Goal: Task Accomplishment & Management: Complete application form

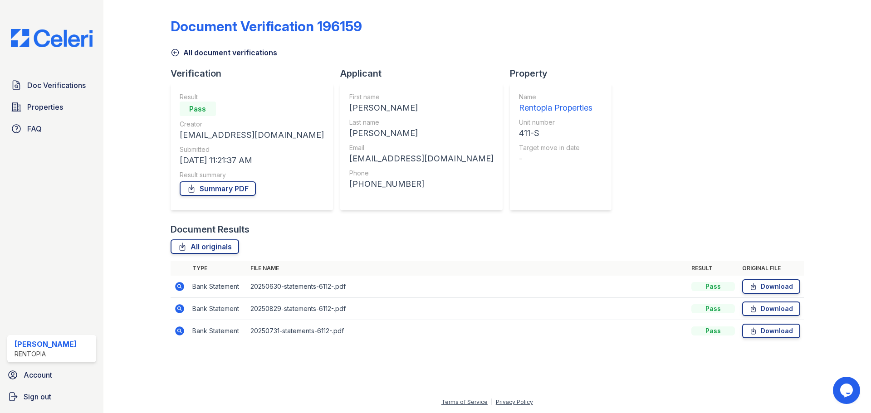
drag, startPoint x: 42, startPoint y: 395, endPoint x: 50, endPoint y: 387, distance: 11.3
click at [42, 395] on span "Sign out" at bounding box center [38, 397] width 28 height 11
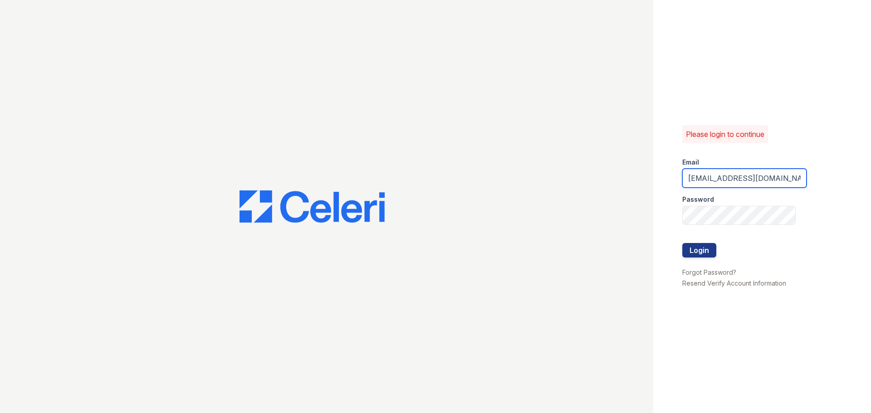
click at [742, 172] on input "[EMAIL_ADDRESS][DOMAIN_NAME]" at bounding box center [744, 178] width 124 height 19
type input "[EMAIL_ADDRESS][DOMAIN_NAME]"
click at [701, 248] on button "Login" at bounding box center [699, 250] width 34 height 15
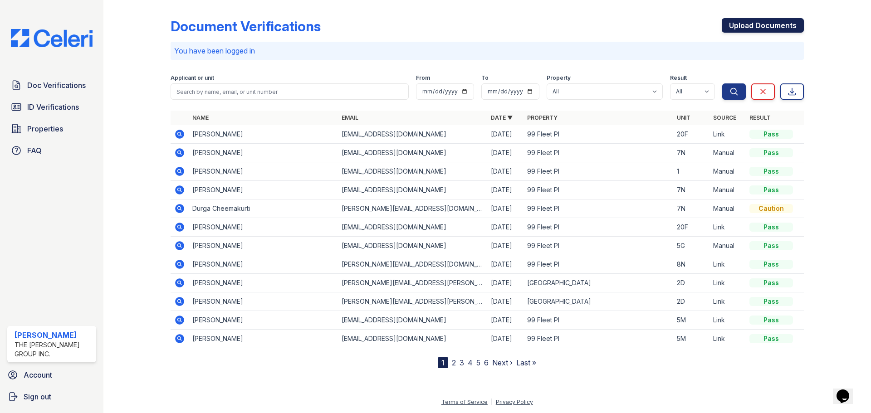
click at [758, 25] on link "Upload Documents" at bounding box center [763, 25] width 82 height 15
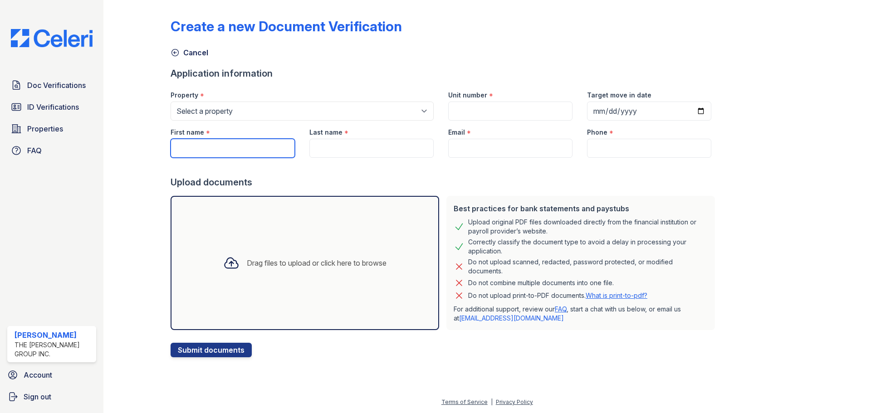
click at [230, 152] on input "First name" at bounding box center [233, 148] width 124 height 19
paste input "Good morning Following up on this file"
type input "Good morning Following up on this file"
click at [230, 151] on input "First name" at bounding box center [233, 148] width 124 height 19
paste input "Kerri Lynch"
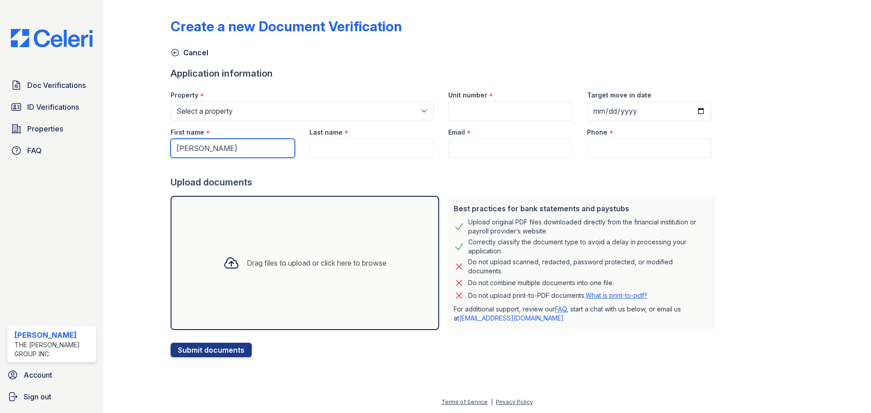
drag, startPoint x: 228, startPoint y: 151, endPoint x: 195, endPoint y: 150, distance: 33.6
click at [195, 150] on input "Kerri Lynch" at bounding box center [233, 148] width 124 height 19
type input "Kerri Lynch"
click at [353, 151] on input "Last name" at bounding box center [371, 148] width 124 height 19
paste input "Lynch"
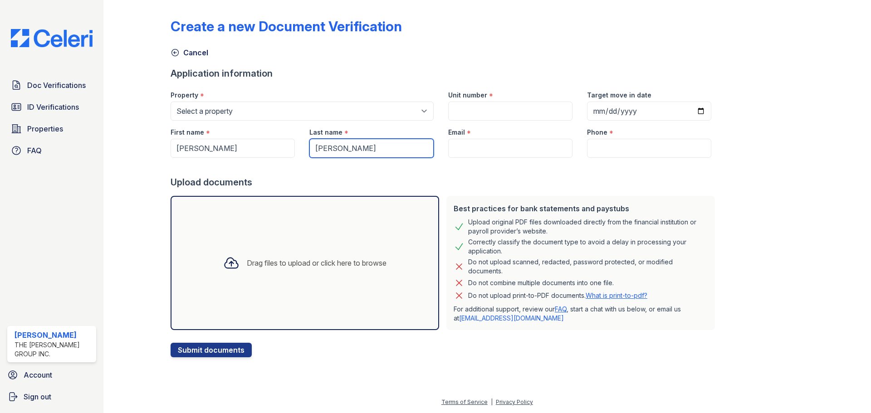
type input "Lynch"
drag, startPoint x: 230, startPoint y: 151, endPoint x: 194, endPoint y: 149, distance: 35.9
click at [194, 149] on input "Kerri Lynch" at bounding box center [233, 148] width 124 height 19
type input "Kerri"
click at [470, 151] on input "Email" at bounding box center [510, 148] width 124 height 19
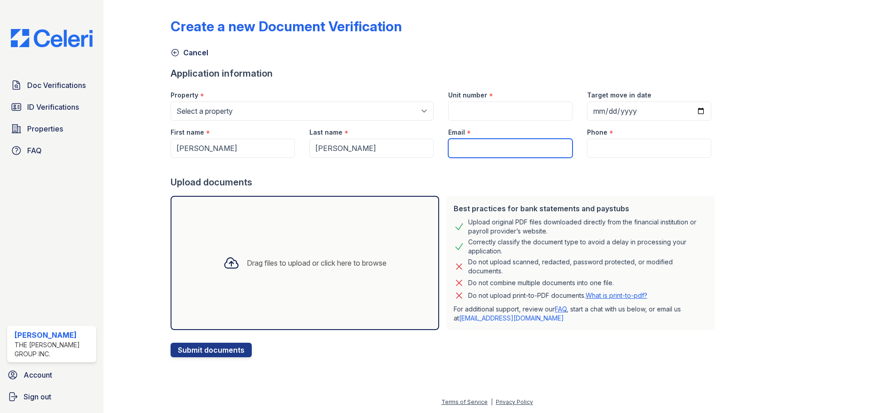
type input "[EMAIL_ADDRESS][DOMAIN_NAME]"
type input "9172021817"
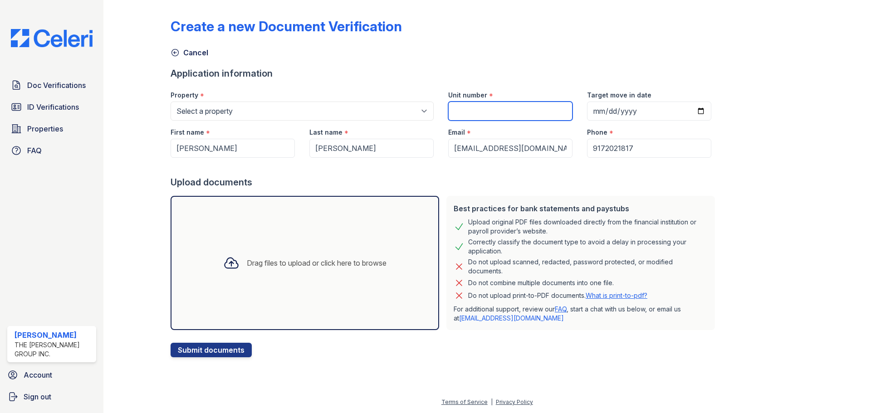
click at [510, 113] on input "Unit number" at bounding box center [510, 111] width 124 height 19
type input "6G"
click at [251, 270] on div "Drag files to upload or click here to browse" at bounding box center [305, 263] width 178 height 31
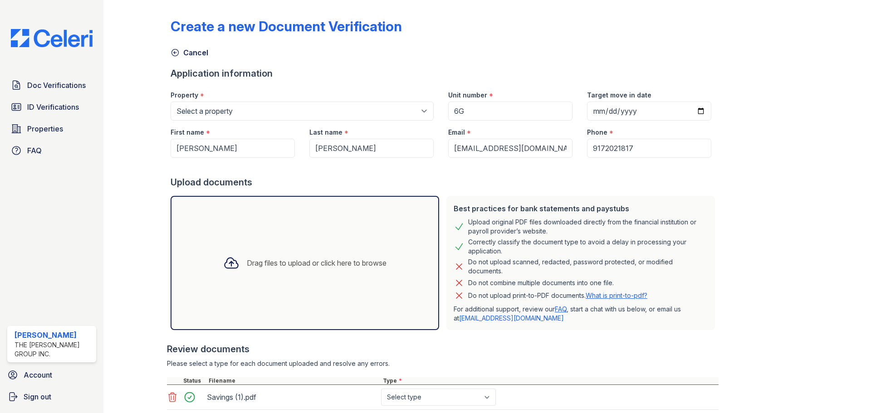
scroll to position [210, 0]
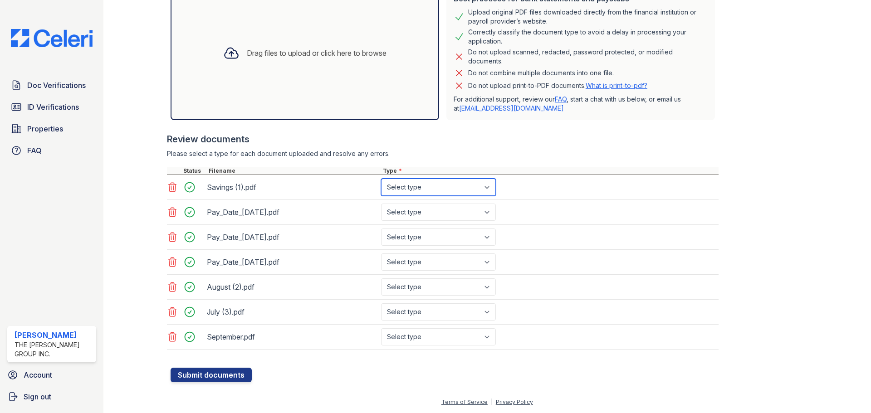
drag, startPoint x: 415, startPoint y: 187, endPoint x: 415, endPoint y: 192, distance: 5.0
click at [415, 187] on select "Select type Paystub Bank Statement Offer Letter Tax Documents Benefit Award Let…" at bounding box center [438, 187] width 115 height 17
select select "bank_statement"
click at [381, 179] on select "Select type Paystub Bank Statement Offer Letter Tax Documents Benefit Award Let…" at bounding box center [438, 187] width 115 height 17
click at [421, 210] on select "Select type Paystub Bank Statement Offer Letter Tax Documents Benefit Award Let…" at bounding box center [438, 212] width 115 height 17
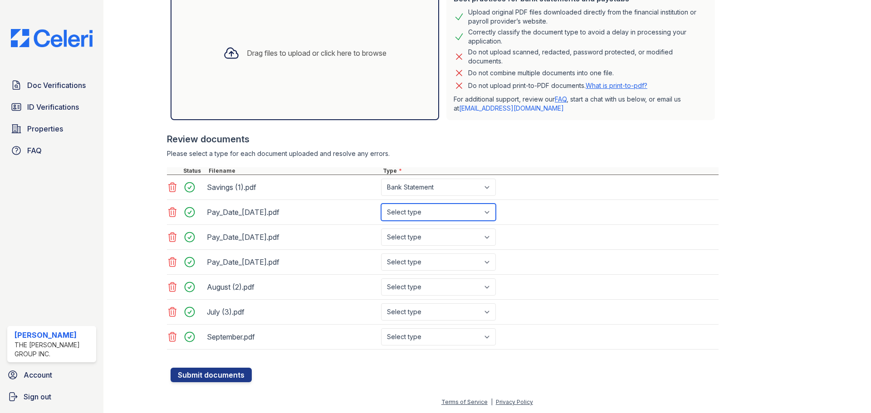
select select "paystub"
click at [381, 204] on select "Select type Paystub Bank Statement Offer Letter Tax Documents Benefit Award Let…" at bounding box center [438, 212] width 115 height 17
click at [418, 231] on select "Select type Paystub Bank Statement Offer Letter Tax Documents Benefit Award Let…" at bounding box center [438, 237] width 115 height 17
select select "paystub"
click at [381, 229] on select "Select type Paystub Bank Statement Offer Letter Tax Documents Benefit Award Let…" at bounding box center [438, 237] width 115 height 17
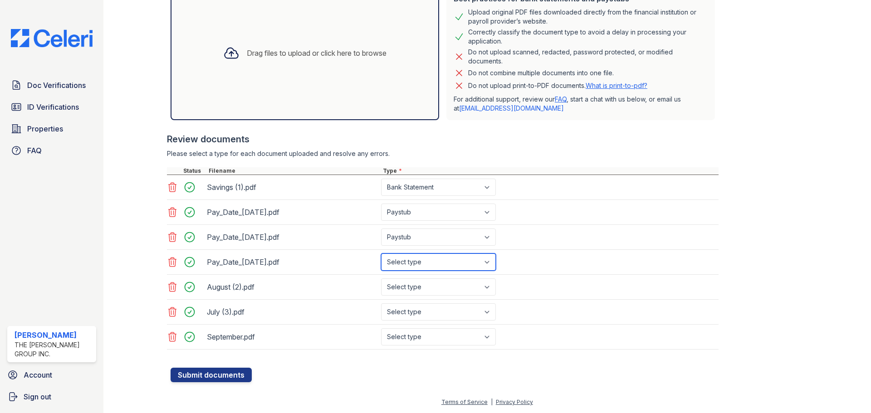
click at [417, 264] on select "Select type Paystub Bank Statement Offer Letter Tax Documents Benefit Award Let…" at bounding box center [438, 262] width 115 height 17
select select "paystub"
click at [381, 254] on select "Select type Paystub Bank Statement Offer Letter Tax Documents Benefit Award Let…" at bounding box center [438, 262] width 115 height 17
click at [414, 287] on select "Select type Paystub Bank Statement Offer Letter Tax Documents Benefit Award Let…" at bounding box center [438, 287] width 115 height 17
select select "bank_statement"
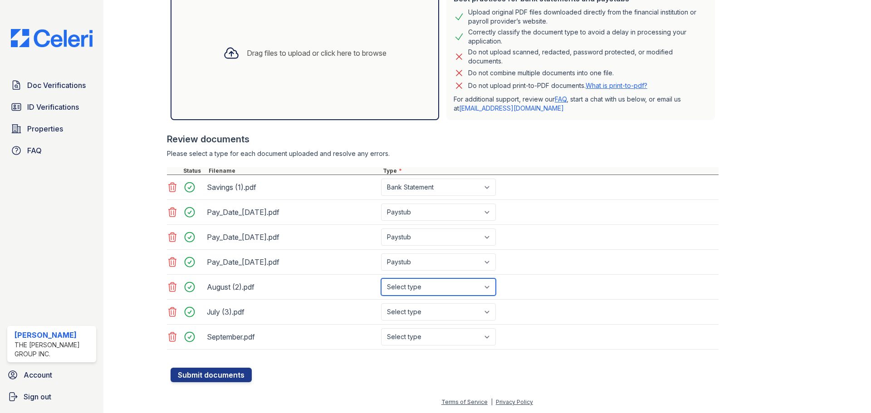
click at [381, 279] on select "Select type Paystub Bank Statement Offer Letter Tax Documents Benefit Award Let…" at bounding box center [438, 287] width 115 height 17
click at [413, 316] on select "Select type Paystub Bank Statement Offer Letter Tax Documents Benefit Award Let…" at bounding box center [438, 312] width 115 height 17
select select "bank_statement"
click at [381, 304] on select "Select type Paystub Bank Statement Offer Letter Tax Documents Benefit Award Let…" at bounding box center [438, 312] width 115 height 17
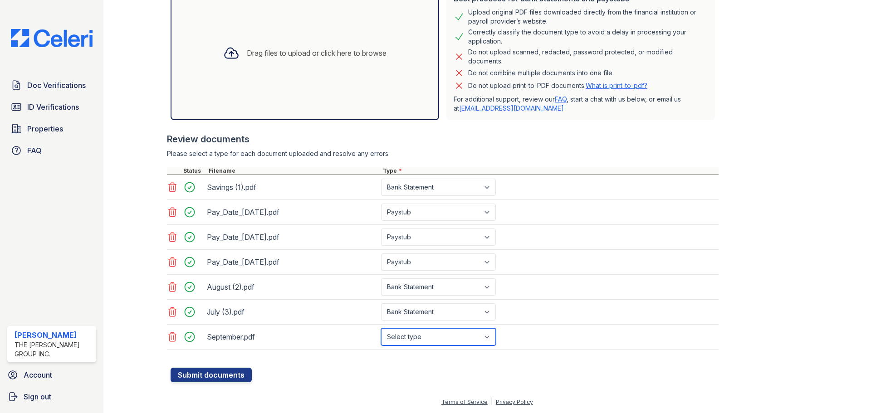
drag, startPoint x: 428, startPoint y: 344, endPoint x: 426, endPoint y: 336, distance: 8.4
click at [428, 344] on select "Select type Paystub Bank Statement Offer Letter Tax Documents Benefit Award Let…" at bounding box center [438, 336] width 115 height 17
select select "bank_statement"
click at [381, 328] on select "Select type Paystub Bank Statement Offer Letter Tax Documents Benefit Award Let…" at bounding box center [438, 336] width 115 height 17
click at [210, 380] on button "Submit documents" at bounding box center [211, 375] width 81 height 15
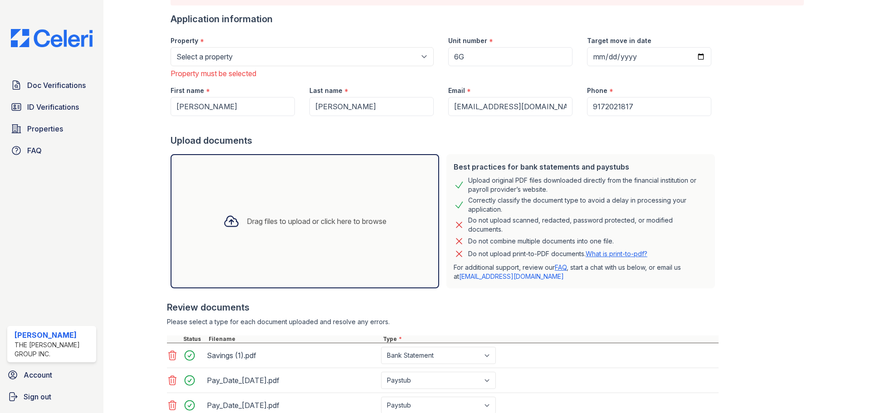
scroll to position [0, 0]
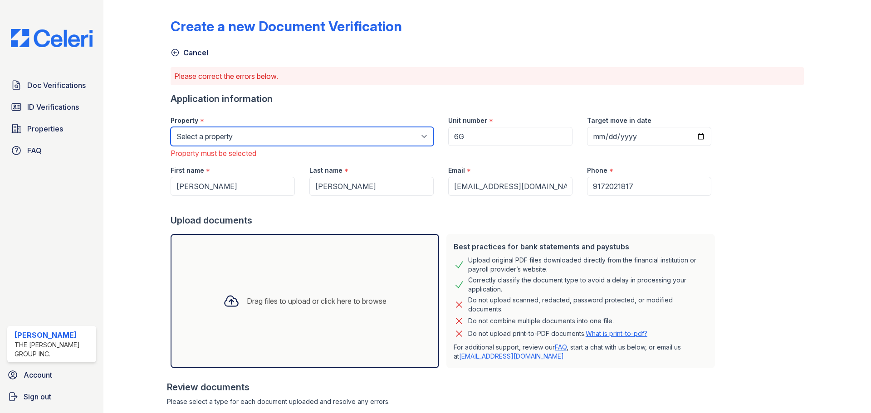
click at [267, 139] on select "Select a property 276 Nostrand Ave 679 Grand St 70 Bushwick Ave 735 Bushwick Av…" at bounding box center [302, 136] width 263 height 19
select select "5224"
click at [171, 127] on select "Select a property 276 Nostrand Ave 679 Grand St 70 Bushwick Ave 735 Bushwick Av…" at bounding box center [302, 136] width 263 height 19
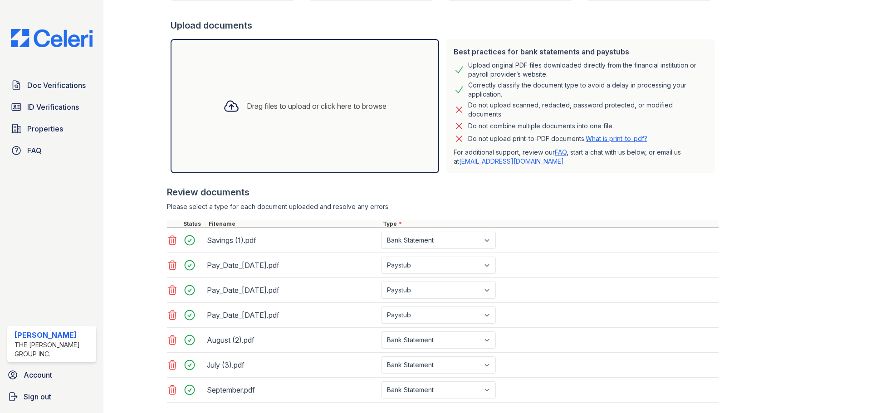
scroll to position [248, 0]
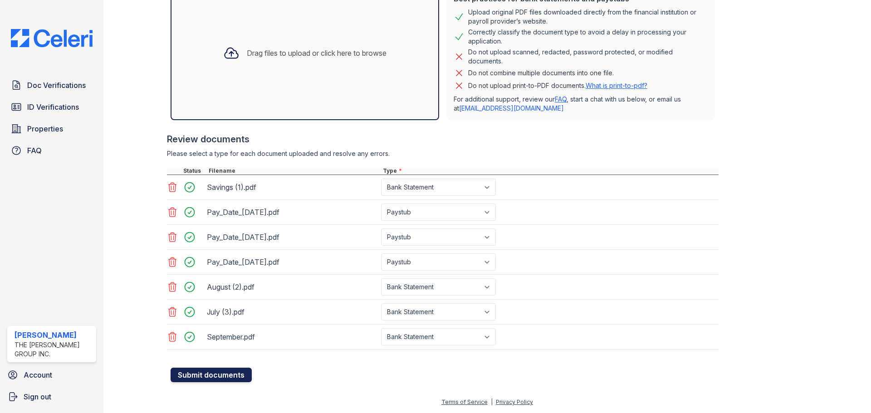
click at [224, 370] on button "Submit documents" at bounding box center [211, 375] width 81 height 15
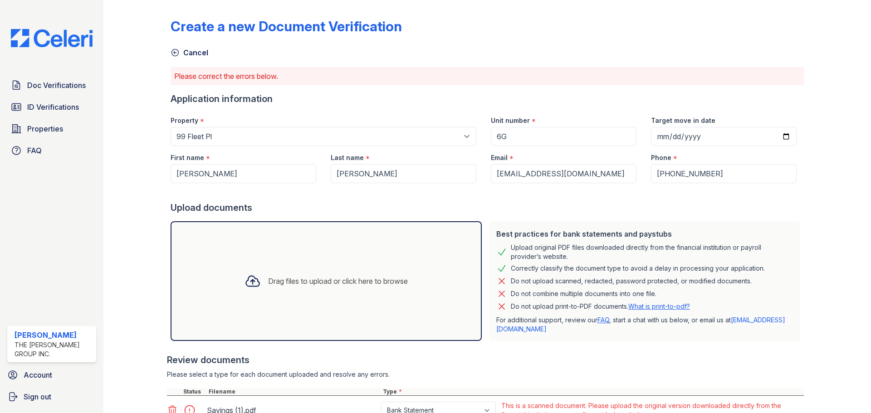
scroll to position [227, 0]
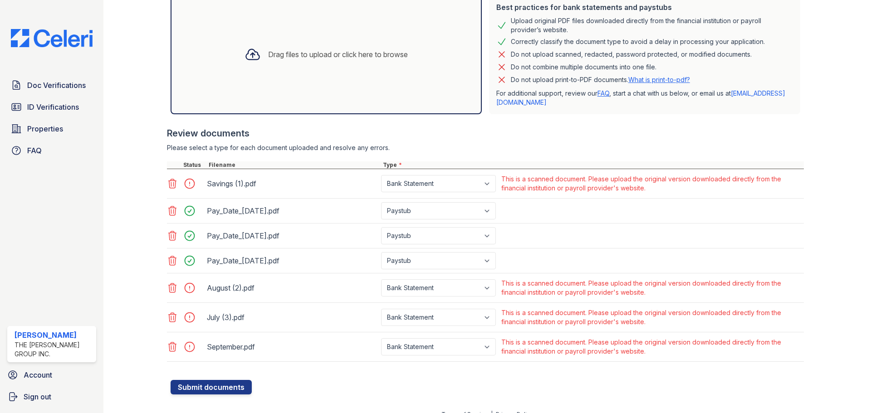
click at [171, 289] on icon at bounding box center [172, 288] width 11 height 11
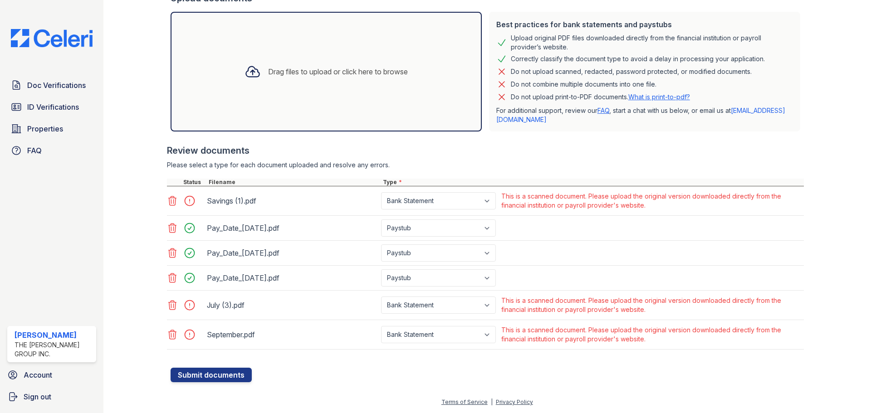
click at [172, 306] on icon at bounding box center [172, 305] width 11 height 11
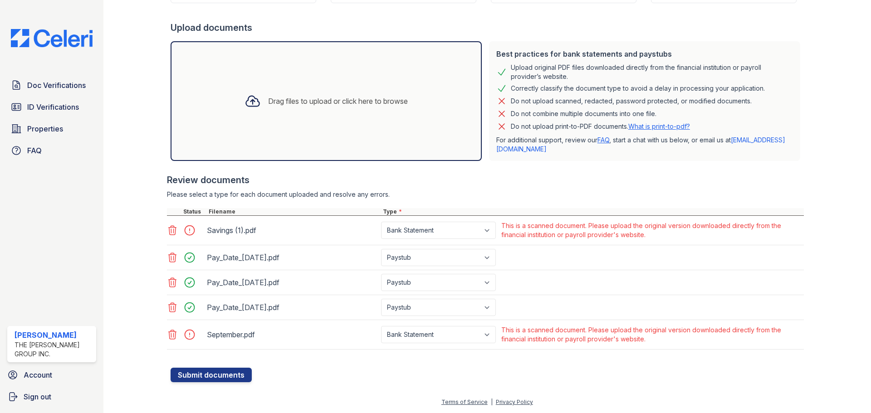
click at [173, 336] on icon at bounding box center [173, 334] width 8 height 9
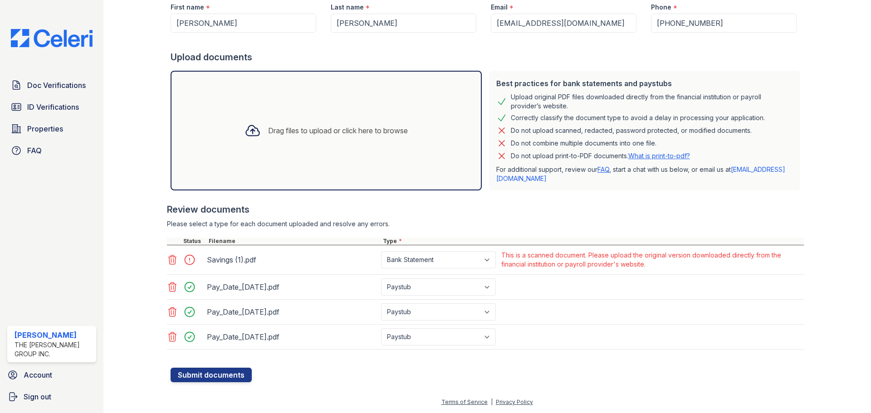
click at [171, 260] on icon at bounding box center [173, 259] width 8 height 9
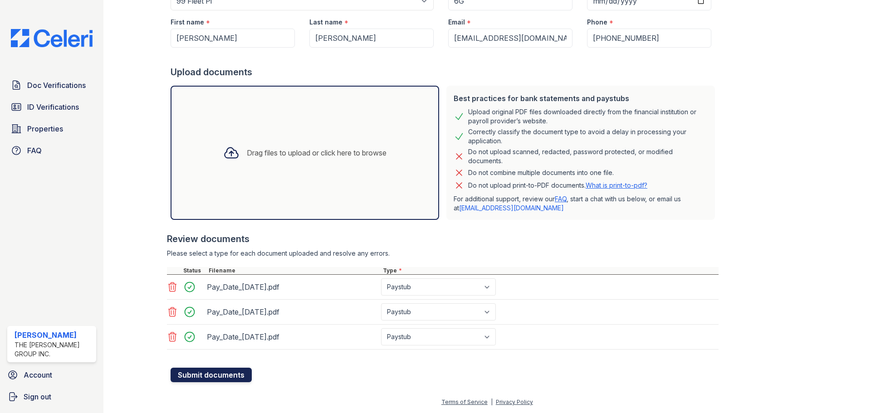
scroll to position [136, 0]
click at [225, 379] on button "Submit documents" at bounding box center [211, 375] width 81 height 15
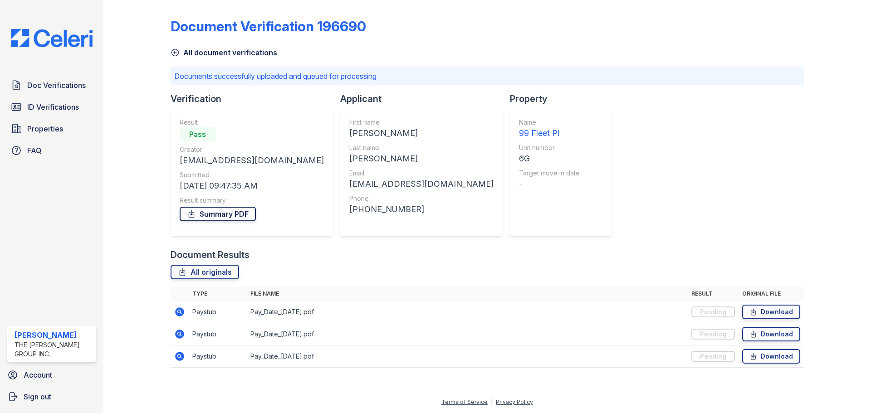
click at [218, 216] on link "Summary PDF" at bounding box center [218, 214] width 76 height 15
